Goal: Task Accomplishment & Management: Use online tool/utility

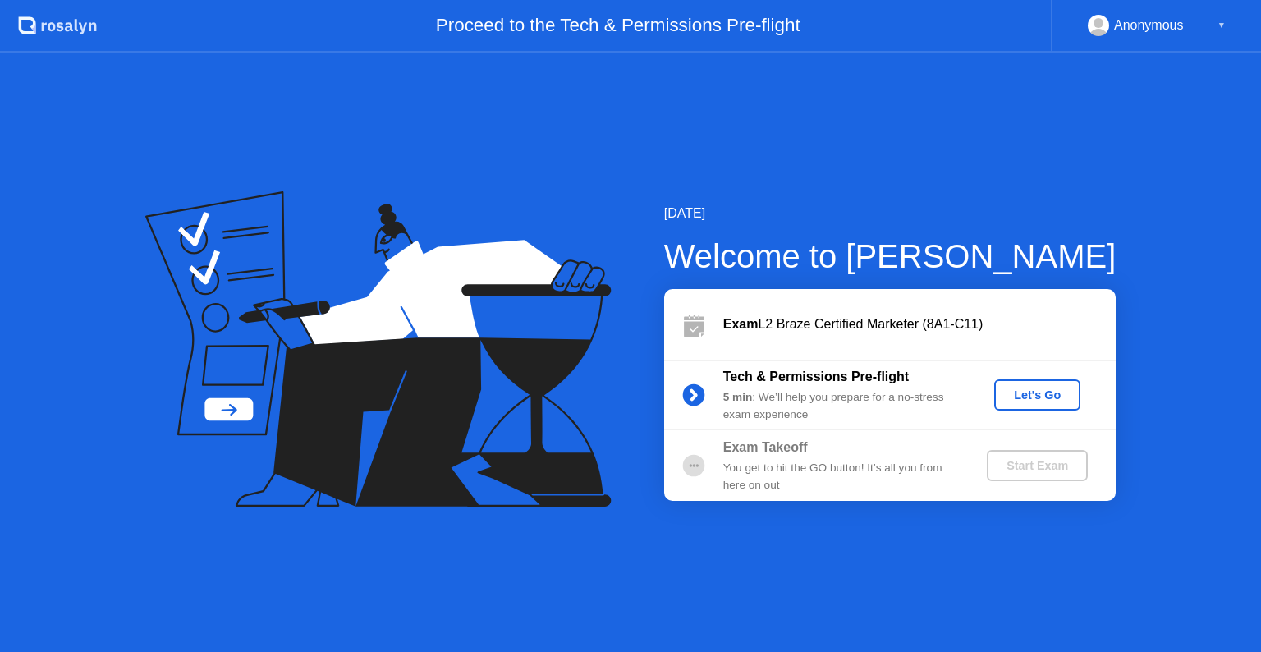
click at [1220, 25] on div "▼" at bounding box center [1222, 25] width 8 height 21
click at [1146, 33] on div "Anonymous" at bounding box center [1149, 25] width 70 height 21
click at [1169, 20] on div "Anonymous" at bounding box center [1149, 25] width 70 height 21
click at [1225, 22] on div "▼" at bounding box center [1222, 25] width 8 height 21
click at [1013, 399] on div "Let's Go" at bounding box center [1037, 394] width 73 height 13
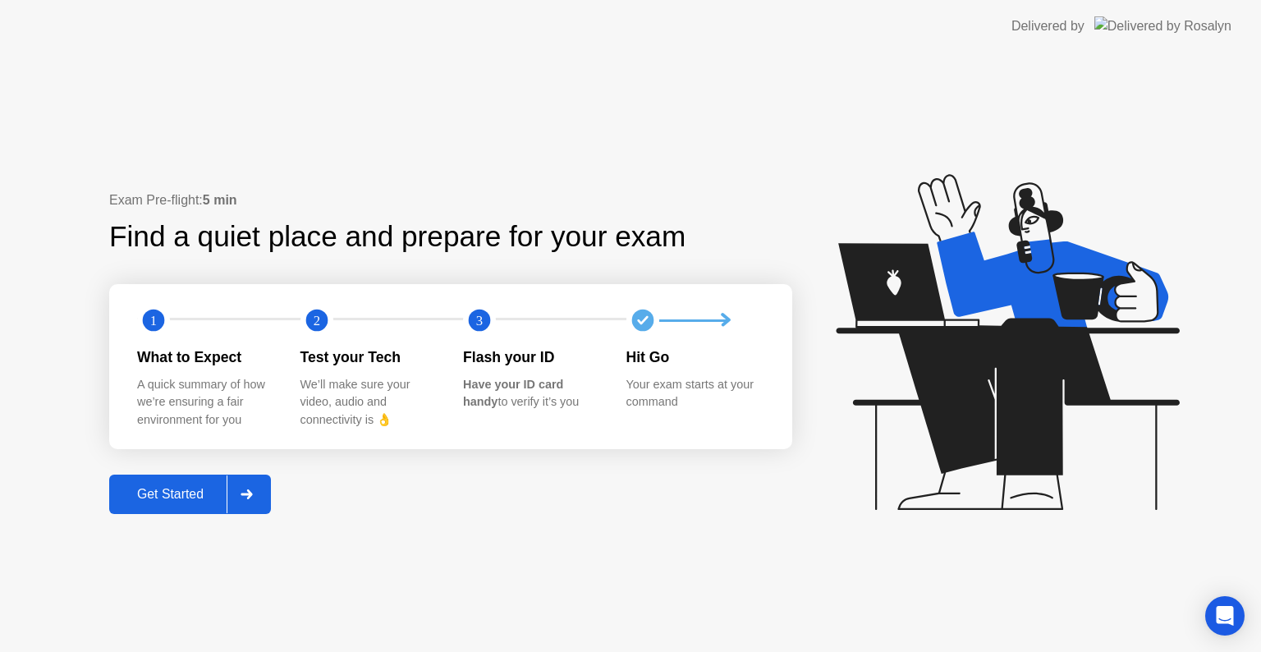
click at [205, 489] on div "Get Started" at bounding box center [170, 494] width 113 height 15
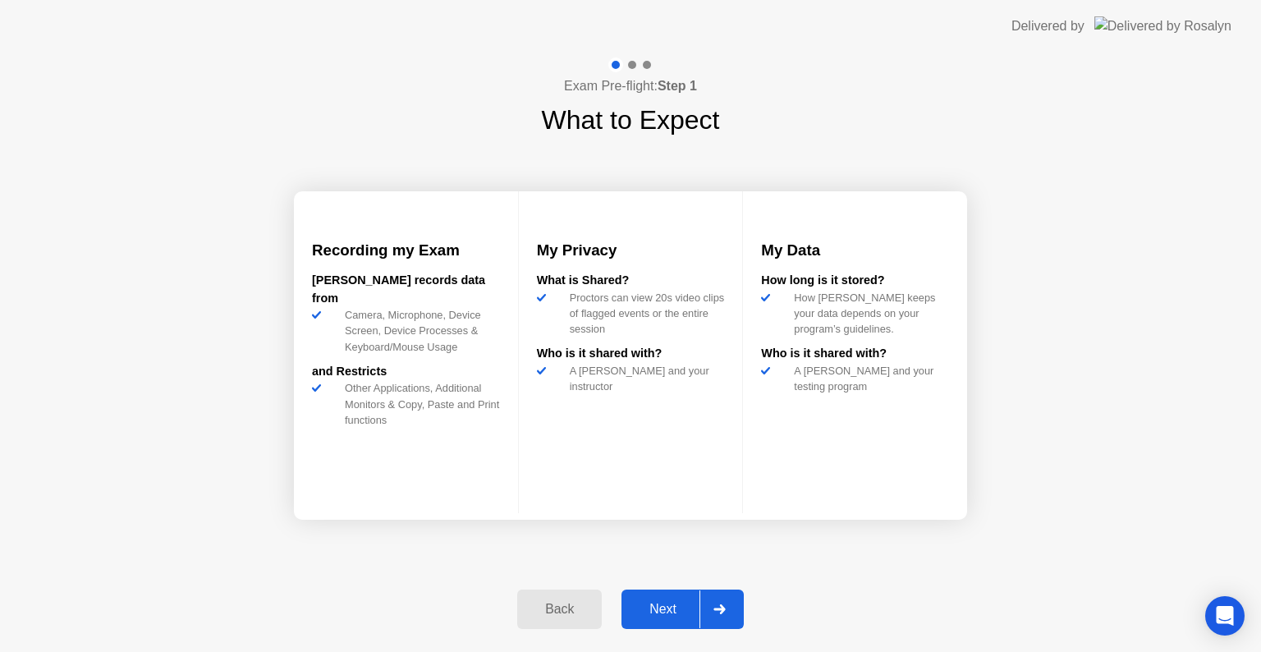
click at [670, 604] on div "Next" at bounding box center [663, 609] width 73 height 15
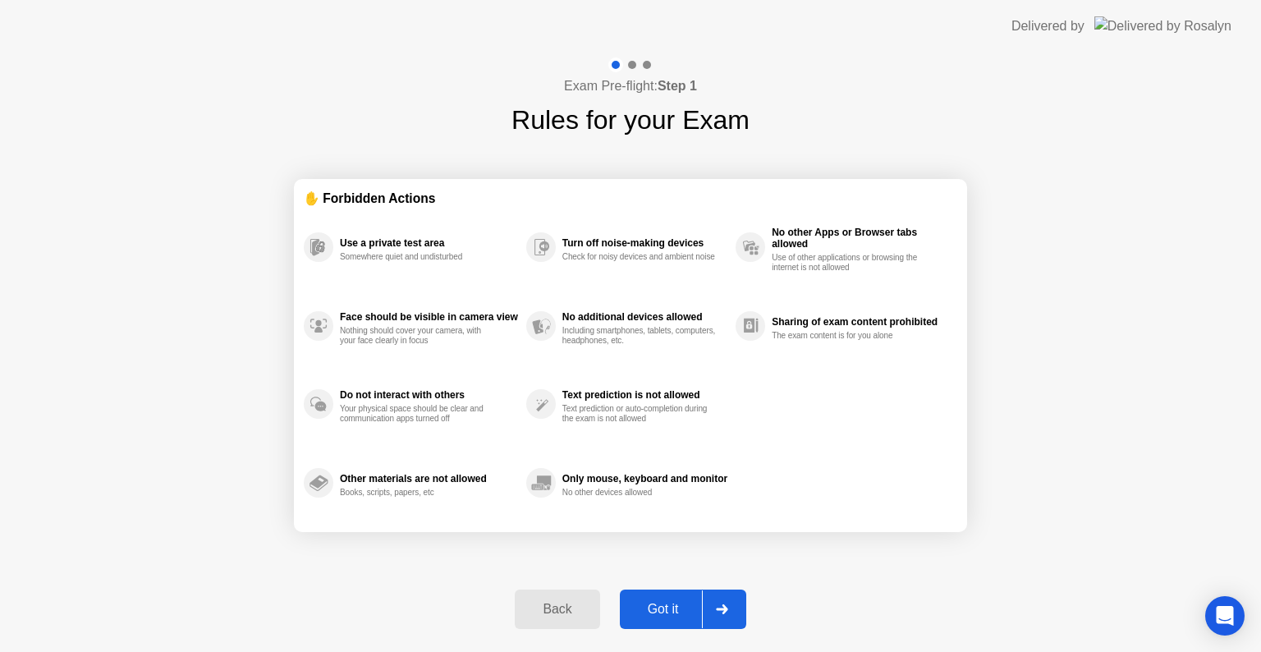
click at [670, 604] on div "Got it" at bounding box center [663, 609] width 77 height 15
select select "**********"
select select "*******"
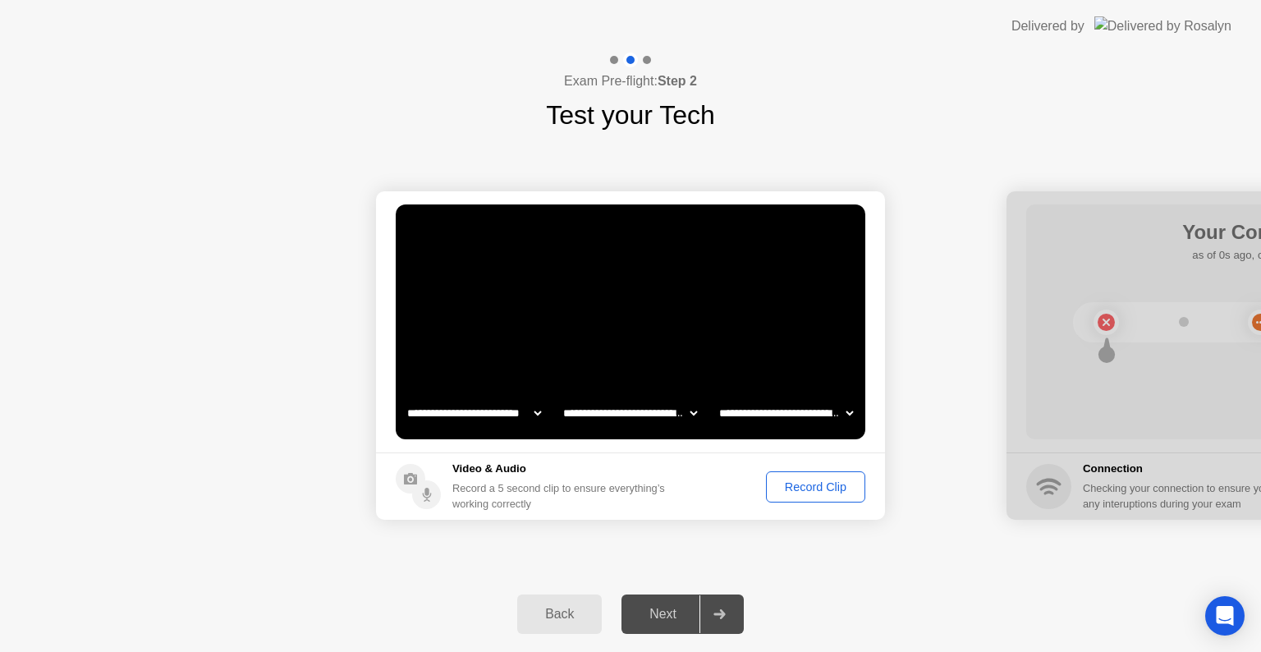
click at [821, 483] on div "Record Clip" at bounding box center [816, 486] width 88 height 13
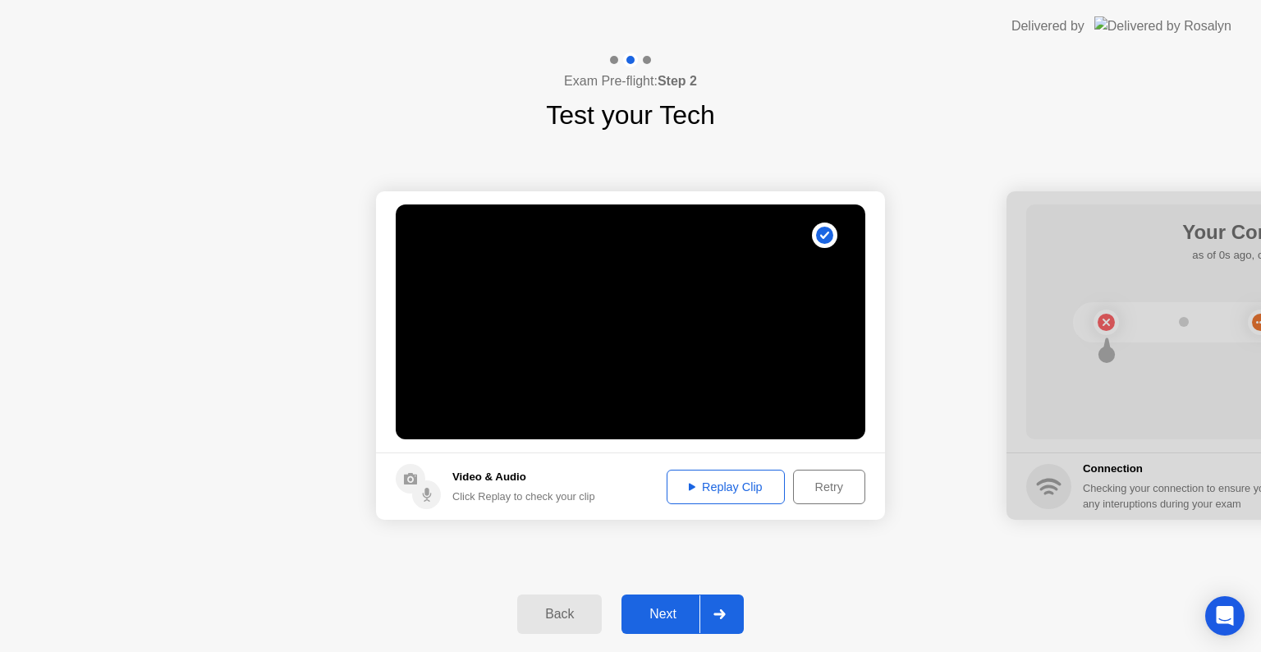
click at [691, 486] on icon at bounding box center [692, 486] width 7 height 7
click at [666, 611] on div "Next" at bounding box center [663, 614] width 73 height 15
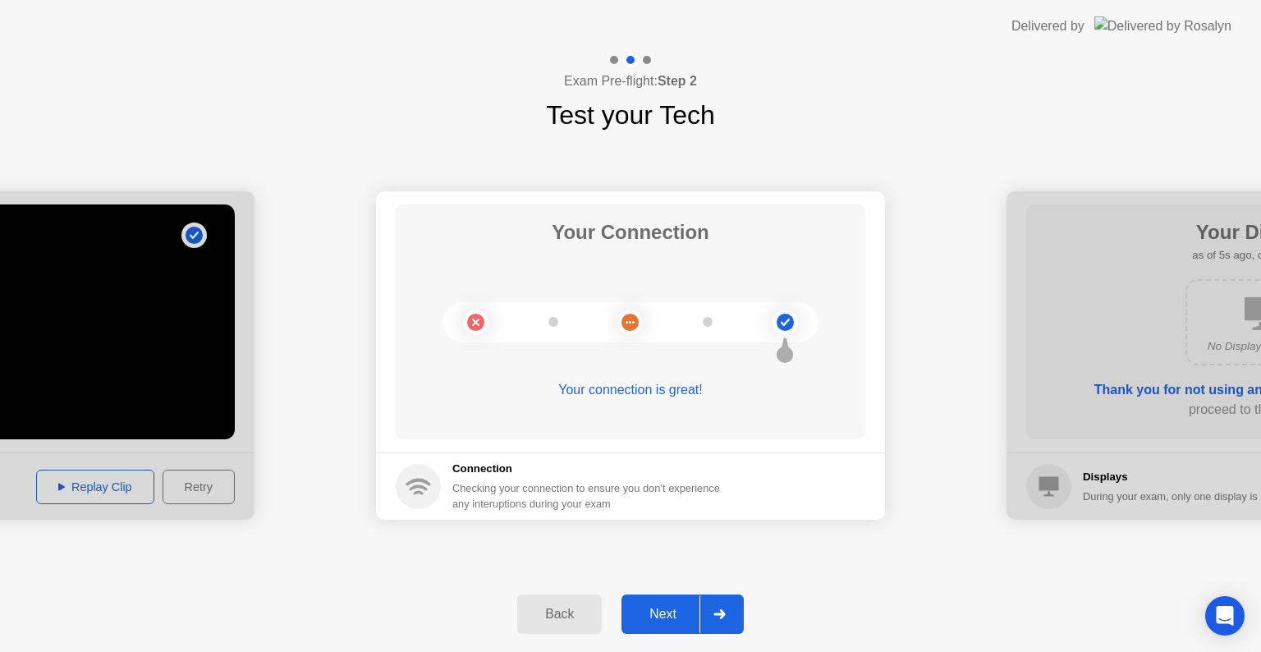
click at [660, 616] on div "Next" at bounding box center [663, 614] width 73 height 15
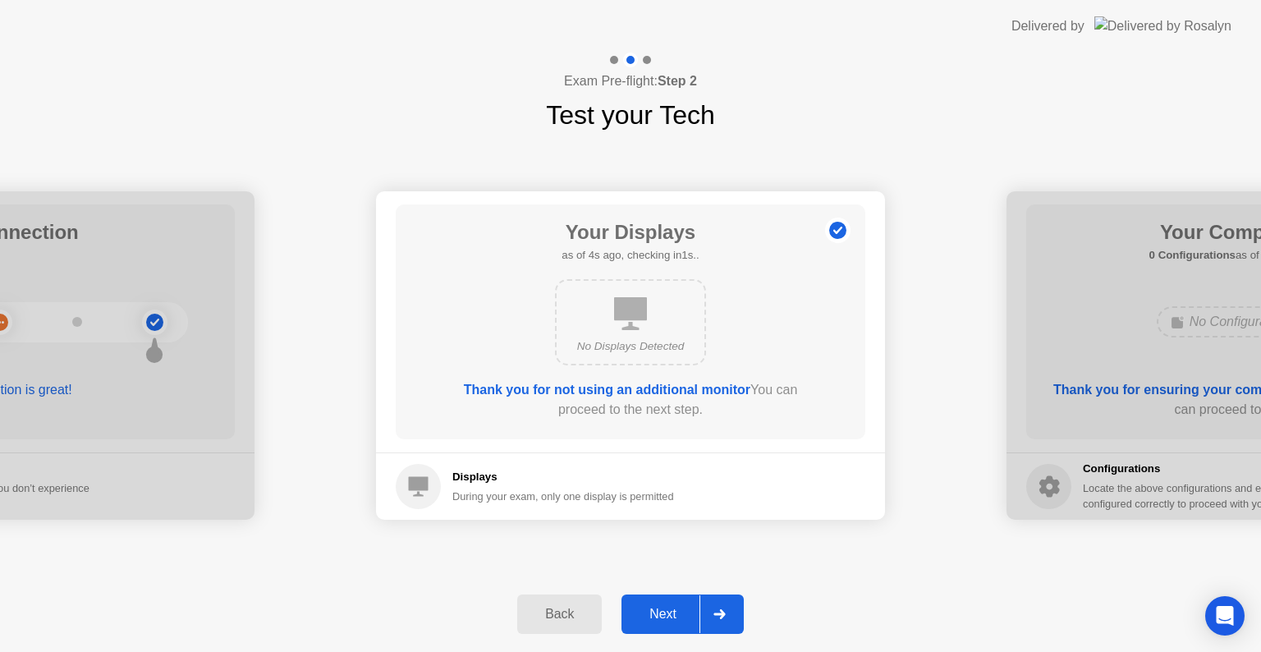
click at [667, 349] on div "No Displays Detected" at bounding box center [631, 346] width 122 height 16
click at [674, 614] on div "Next" at bounding box center [663, 614] width 73 height 15
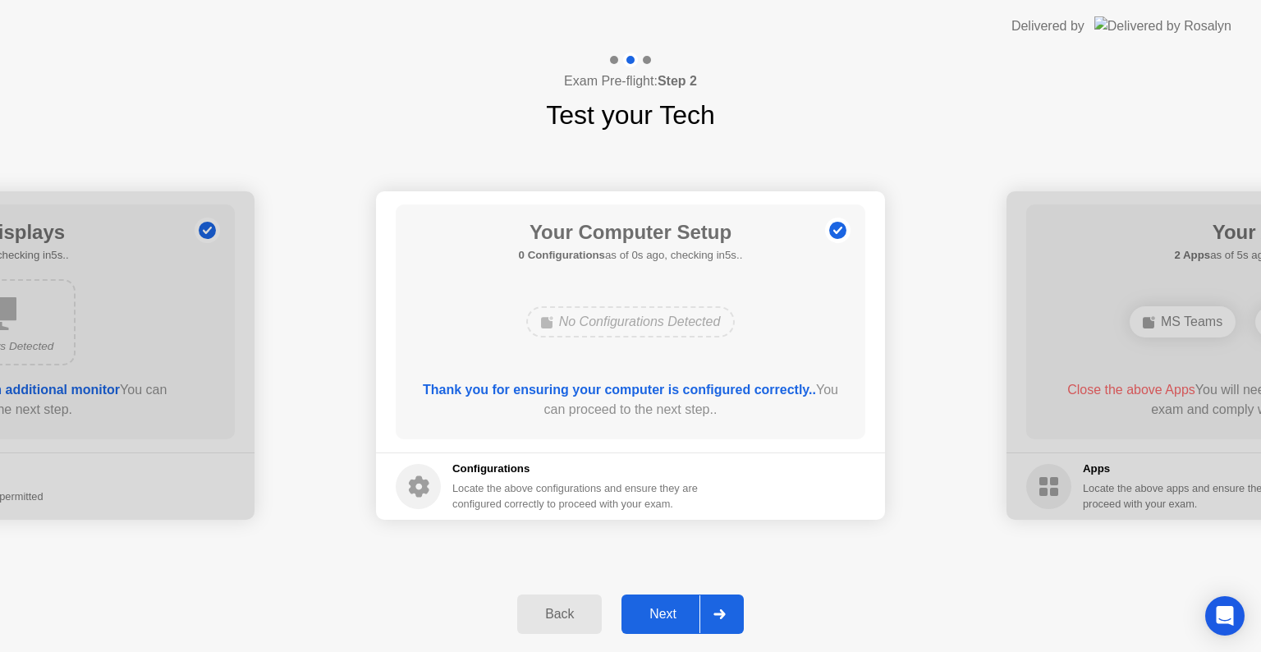
click at [674, 614] on div "Next" at bounding box center [663, 614] width 73 height 15
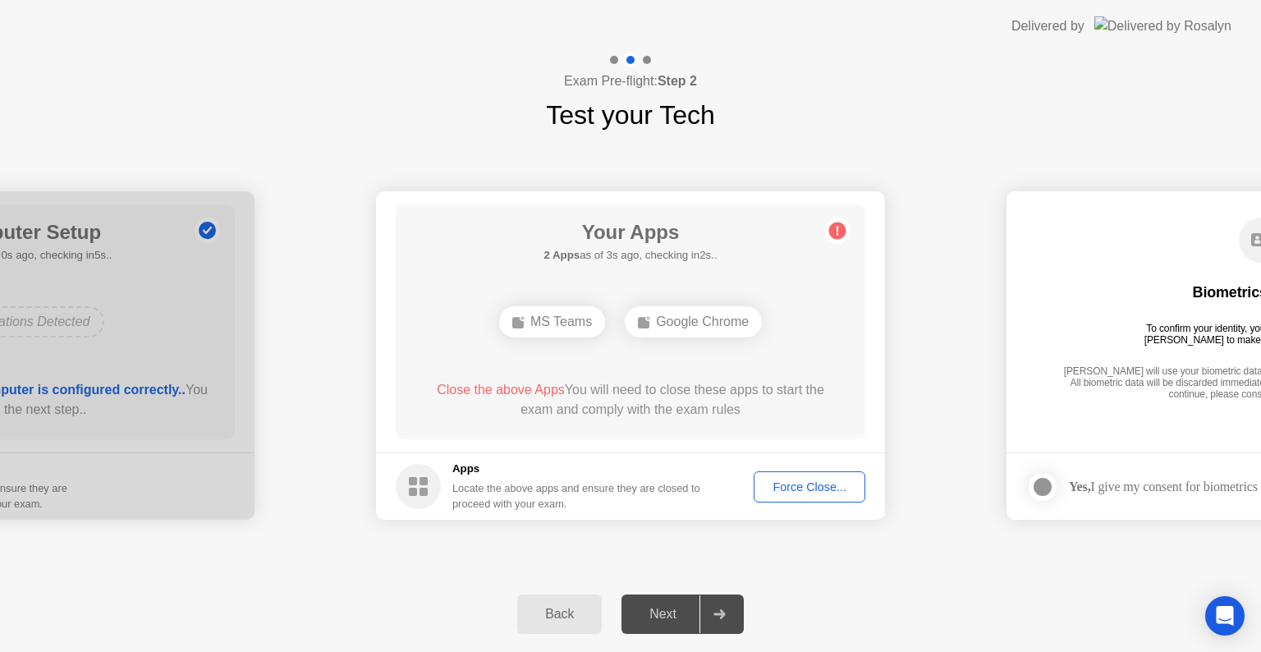
click at [702, 332] on div "Google Chrome" at bounding box center [693, 321] width 137 height 31
click at [806, 489] on div "Force Close..." at bounding box center [810, 486] width 100 height 13
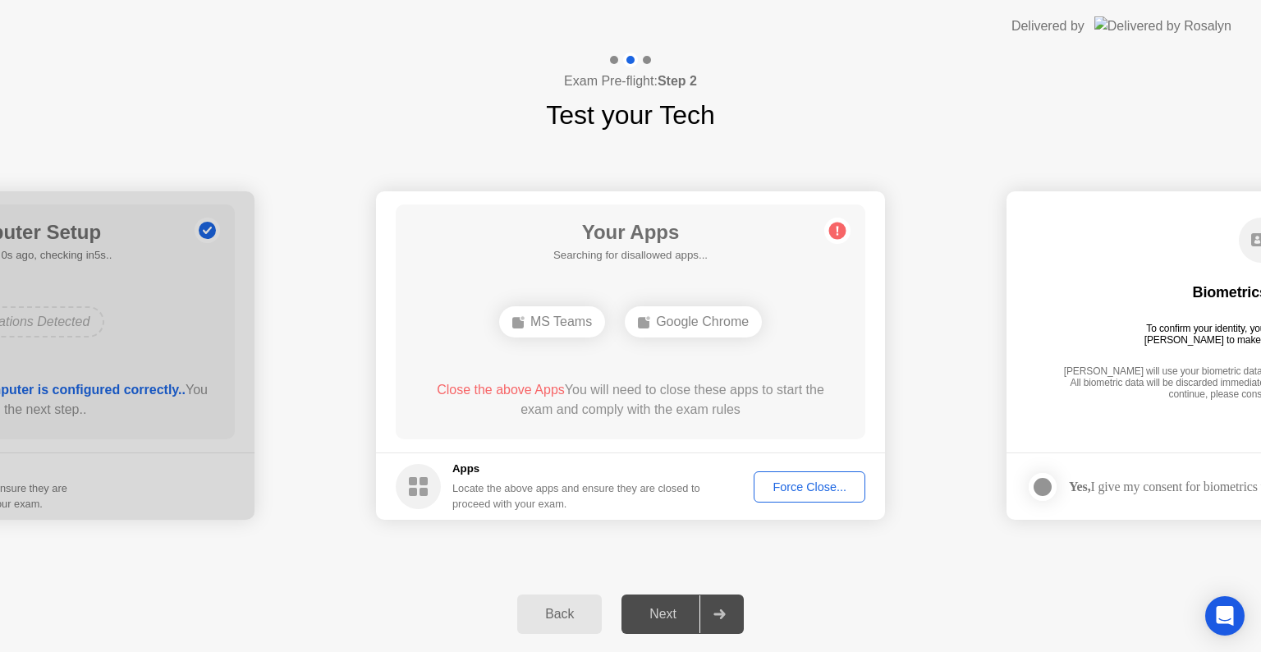
click at [741, 568] on div "**********" at bounding box center [630, 356] width 1261 height 442
click at [790, 489] on div "Force Close..." at bounding box center [810, 486] width 100 height 13
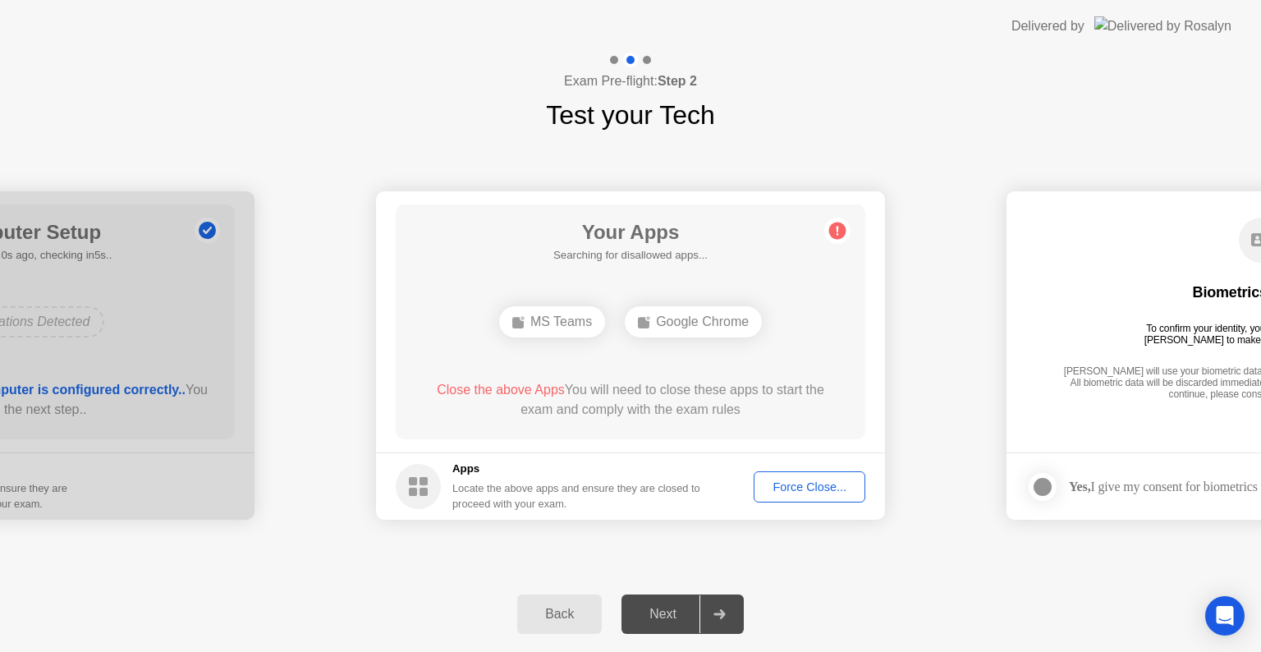
click at [701, 506] on div "Locate the above apps and ensure they are closed to proceed with your exam." at bounding box center [577, 495] width 249 height 31
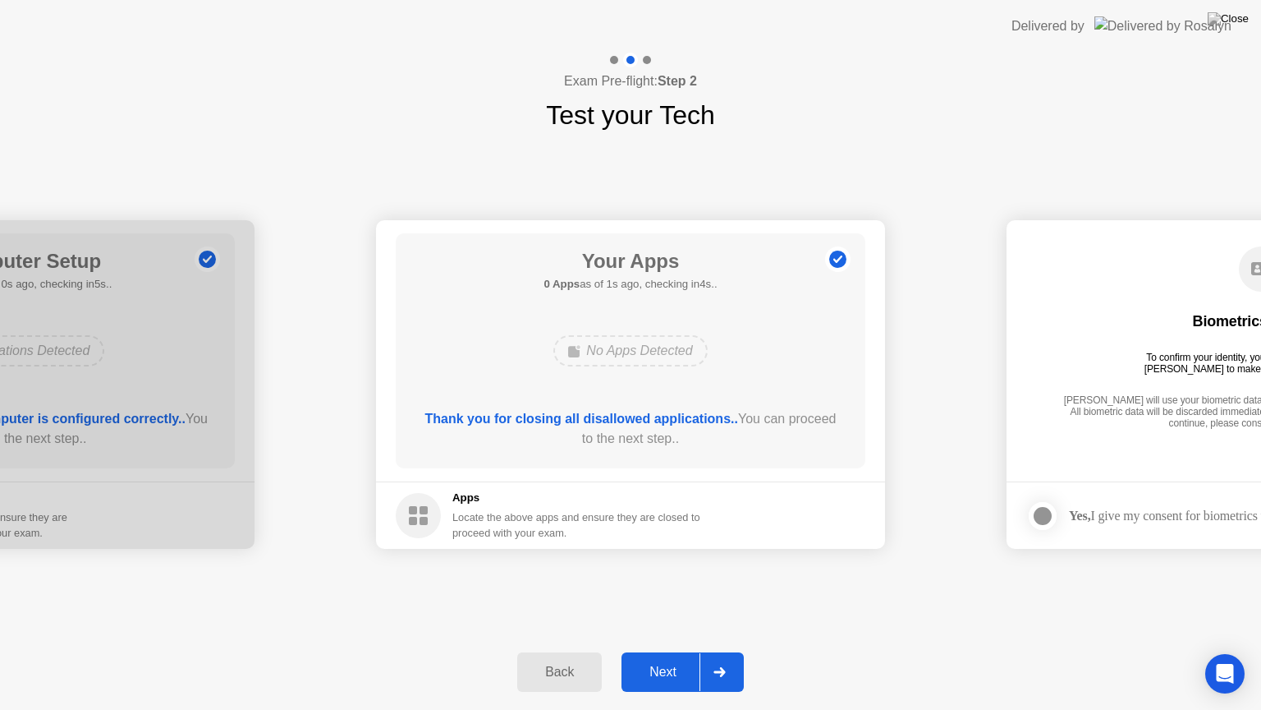
drag, startPoint x: 894, startPoint y: 0, endPoint x: 888, endPoint y: 74, distance: 74.1
click at [889, 87] on app-layout-with-logo "**********" at bounding box center [630, 355] width 1261 height 710
click at [944, 0] on header "Delivered by" at bounding box center [630, 26] width 1261 height 53
click at [670, 651] on div "Next" at bounding box center [663, 671] width 73 height 15
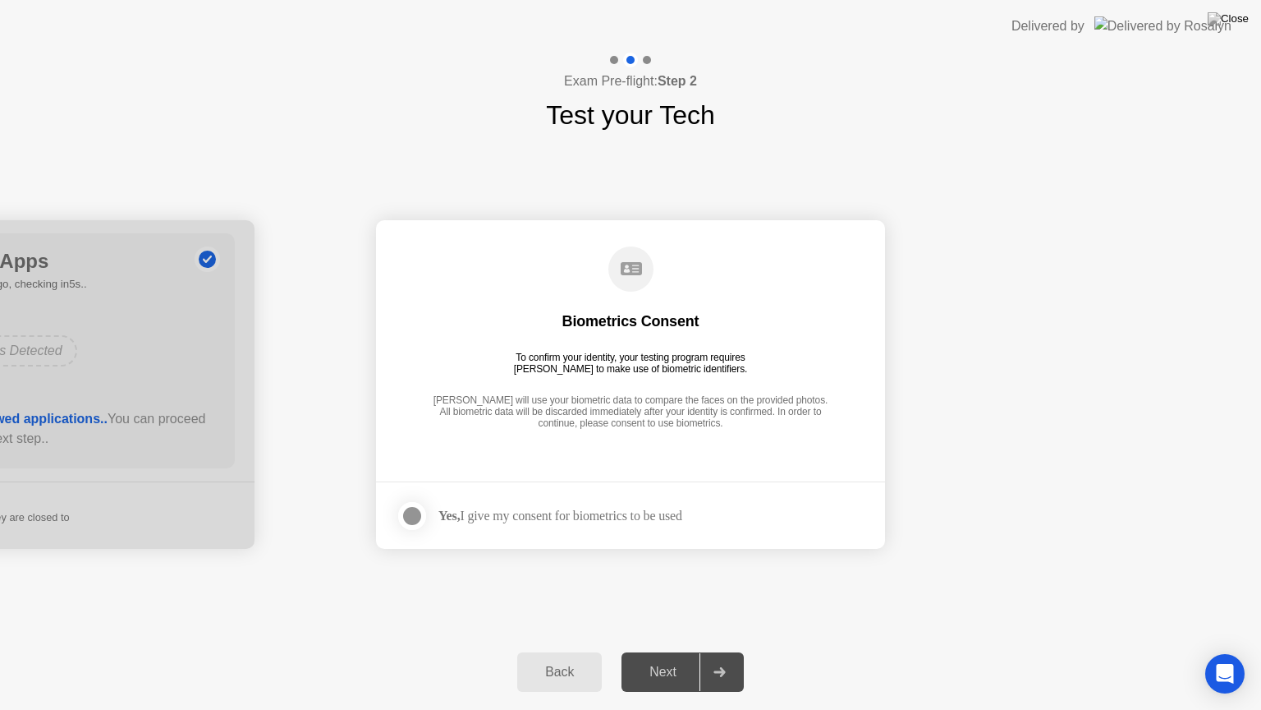
click at [404, 510] on div at bounding box center [412, 516] width 20 height 20
click at [664, 651] on div "Next" at bounding box center [663, 671] width 73 height 15
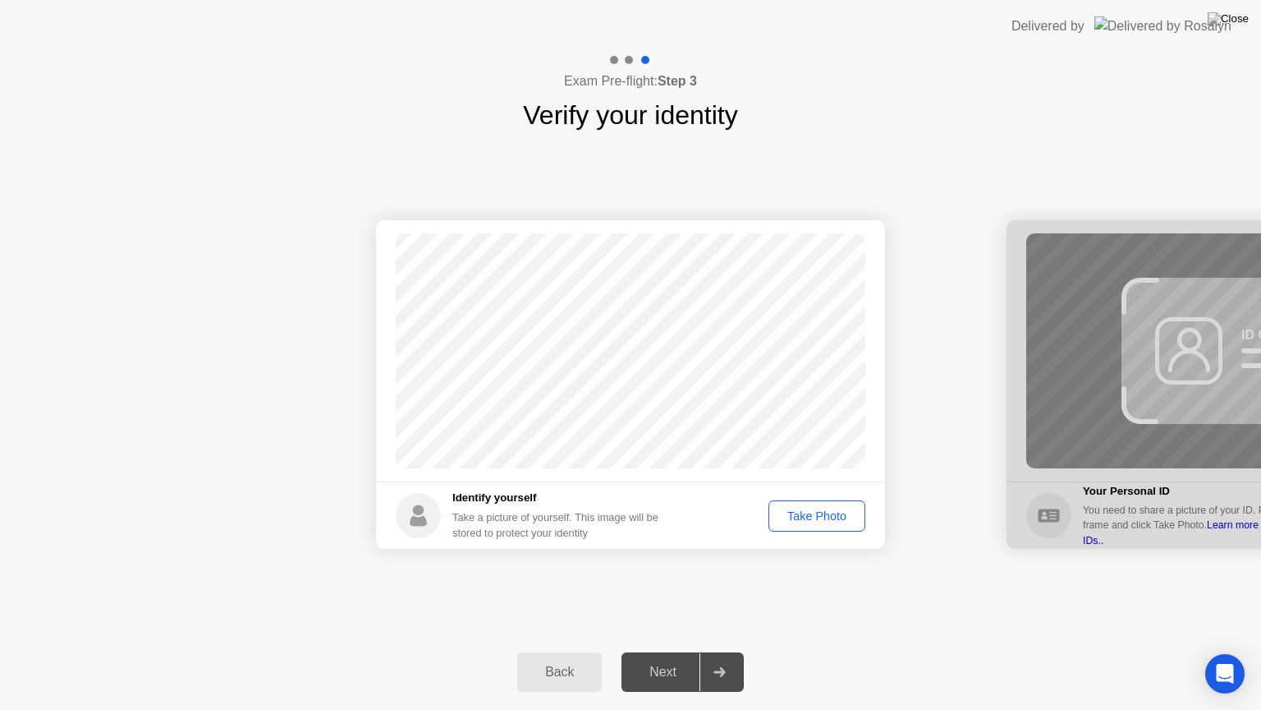
click at [822, 522] on div "Take Photo" at bounding box center [816, 515] width 85 height 13
click at [668, 651] on div "Next" at bounding box center [663, 671] width 73 height 15
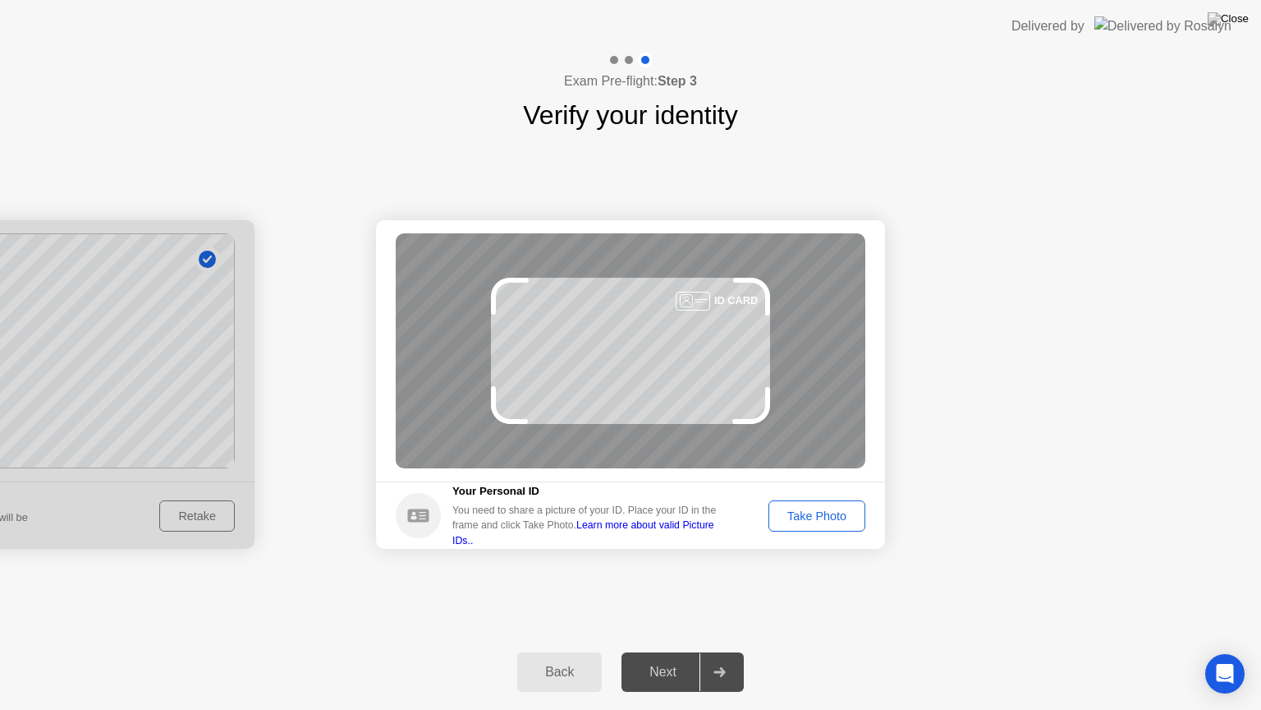
click at [848, 512] on div "Take Photo" at bounding box center [816, 515] width 85 height 13
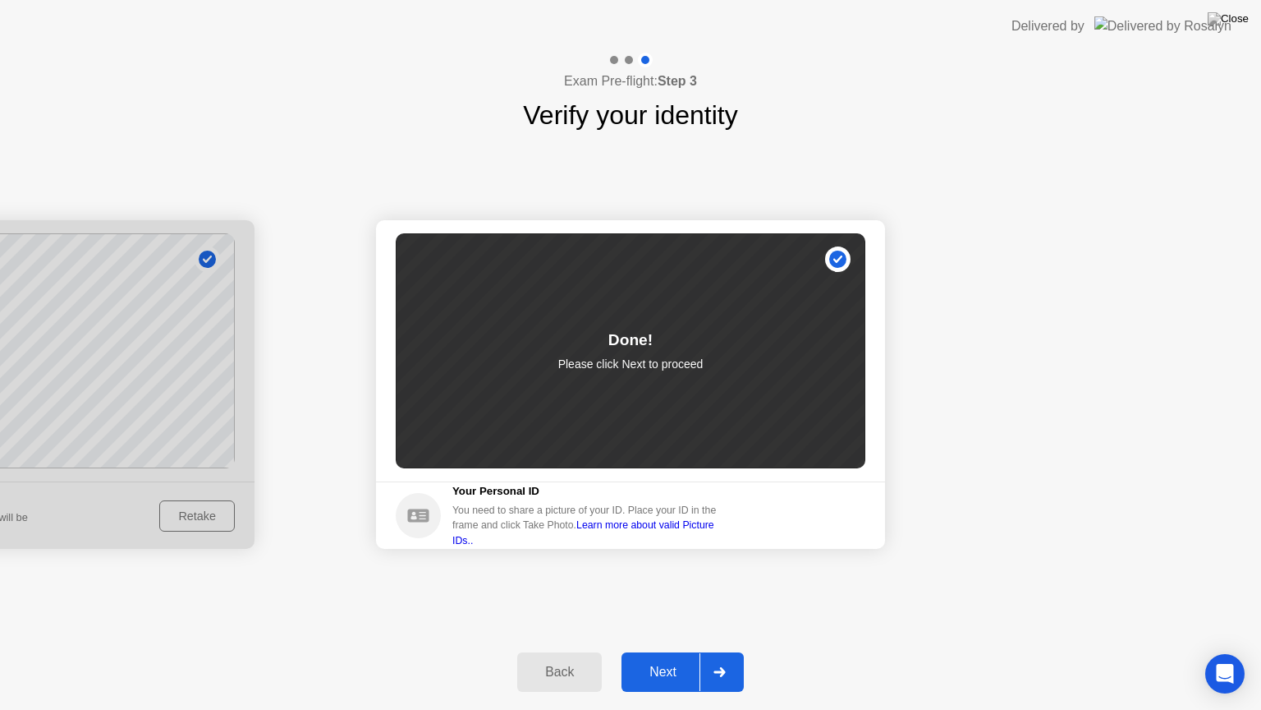
click at [689, 651] on div "Next" at bounding box center [663, 671] width 73 height 15
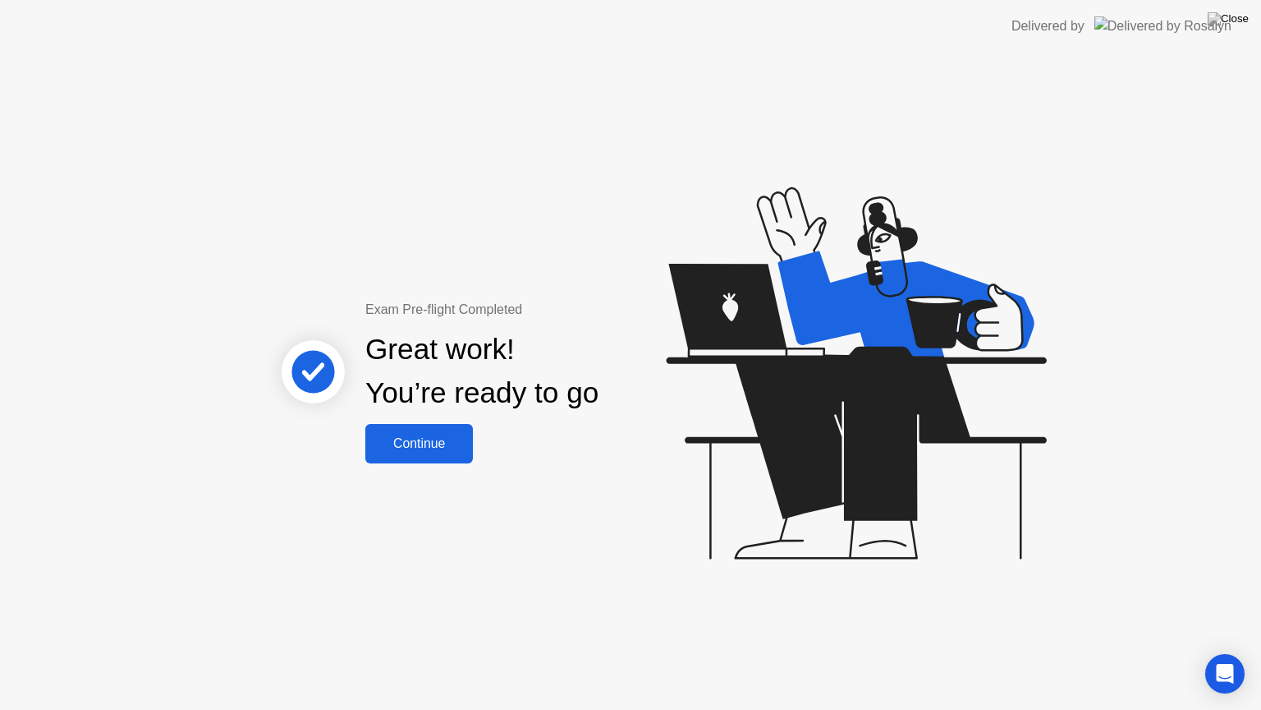
click at [430, 437] on div "Continue" at bounding box center [419, 443] width 98 height 15
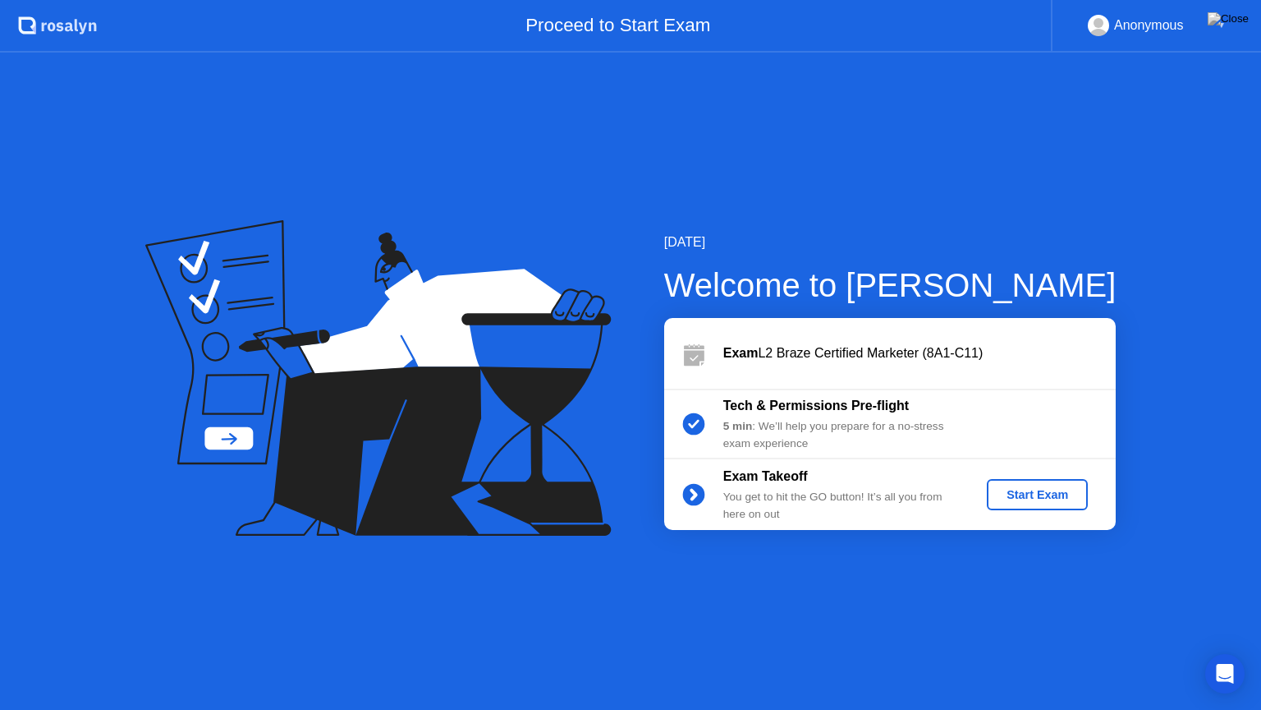
click at [1050, 490] on div "Start Exam" at bounding box center [1038, 494] width 88 height 13
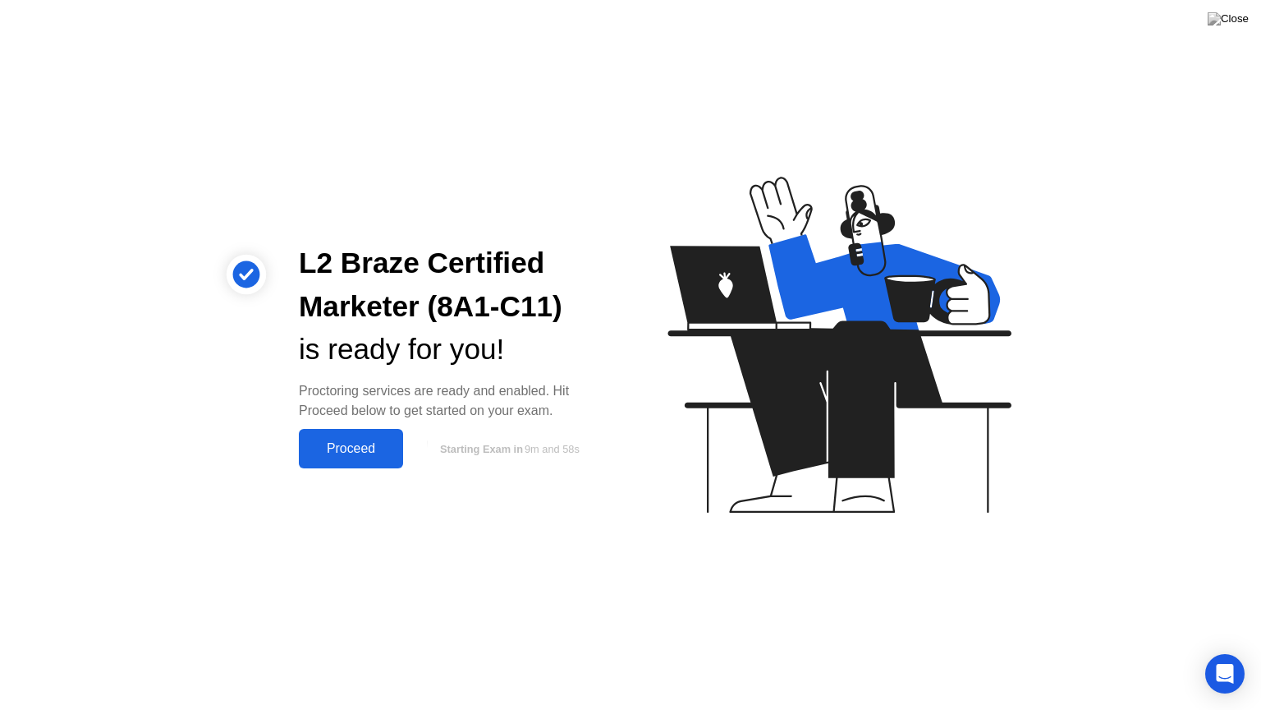
click at [369, 450] on div "Proceed" at bounding box center [351, 448] width 94 height 15
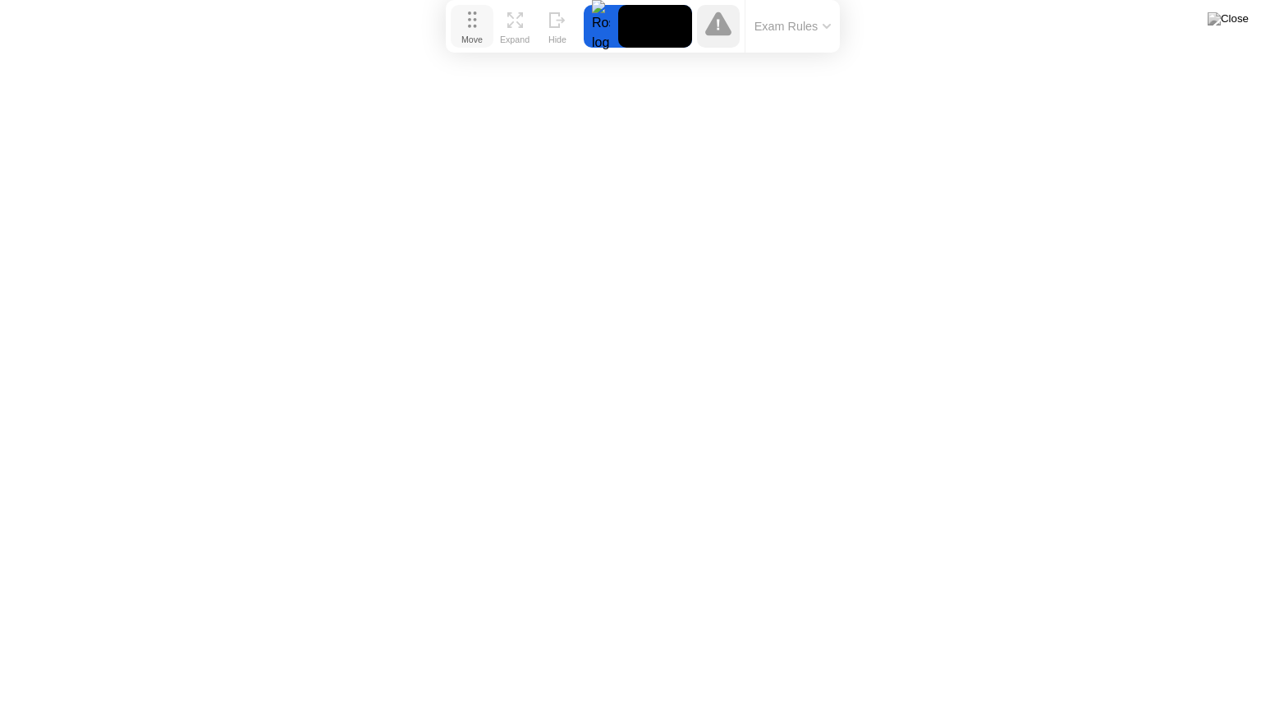
drag, startPoint x: 458, startPoint y: 678, endPoint x: 471, endPoint y: 13, distance: 665.3
click at [471, 13] on icon at bounding box center [472, 19] width 9 height 16
